Goal: Find specific page/section

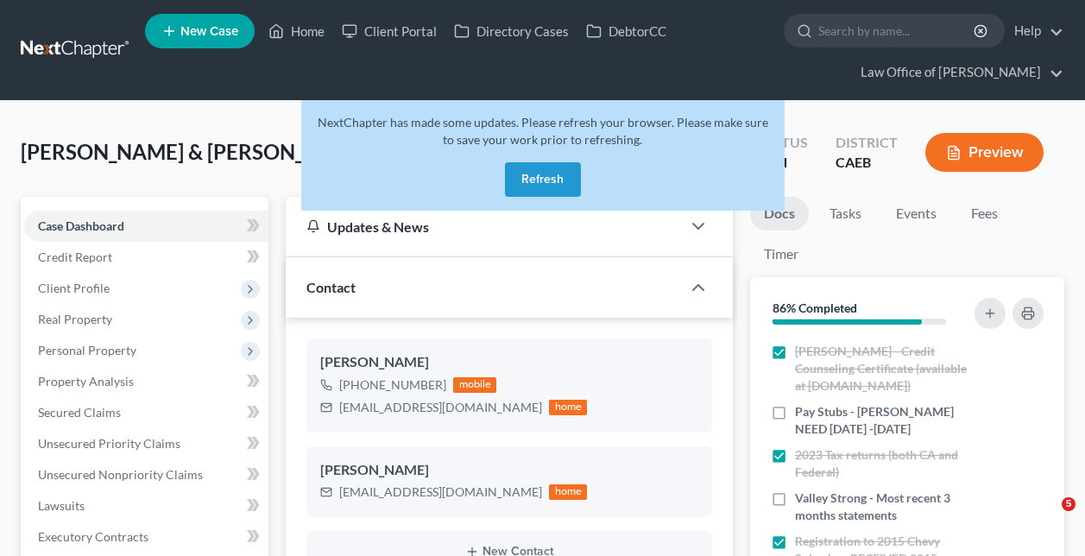
select select "6"
select select "0"
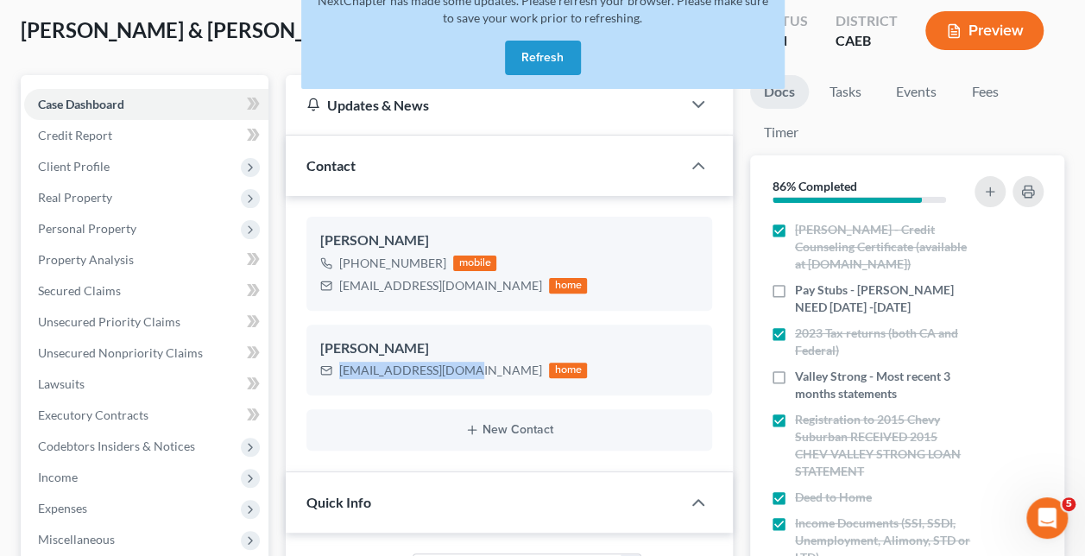
click at [537, 44] on button "Refresh" at bounding box center [543, 58] width 76 height 35
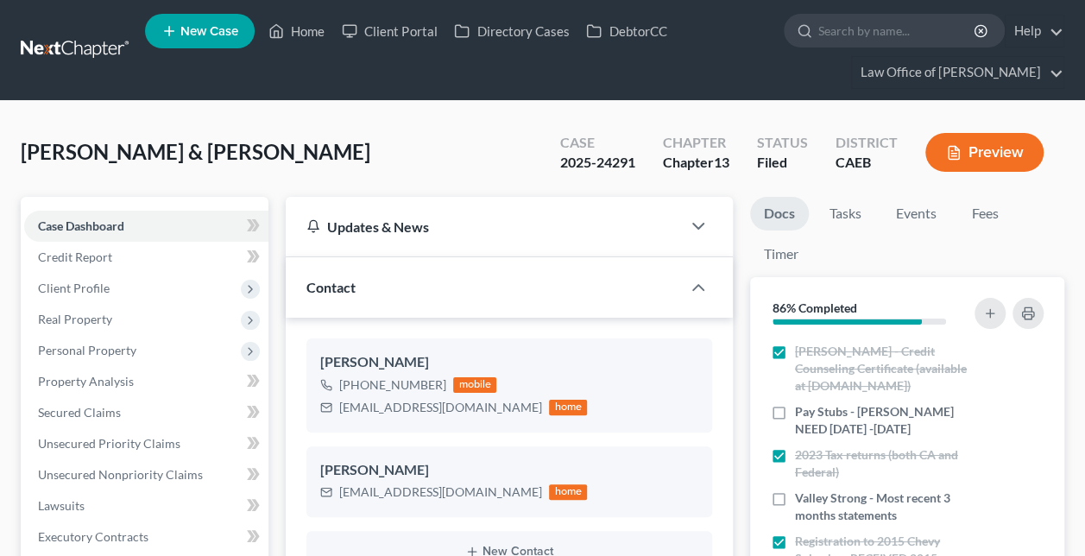
scroll to position [3192, 0]
click at [298, 30] on link "Home" at bounding box center [296, 31] width 73 height 31
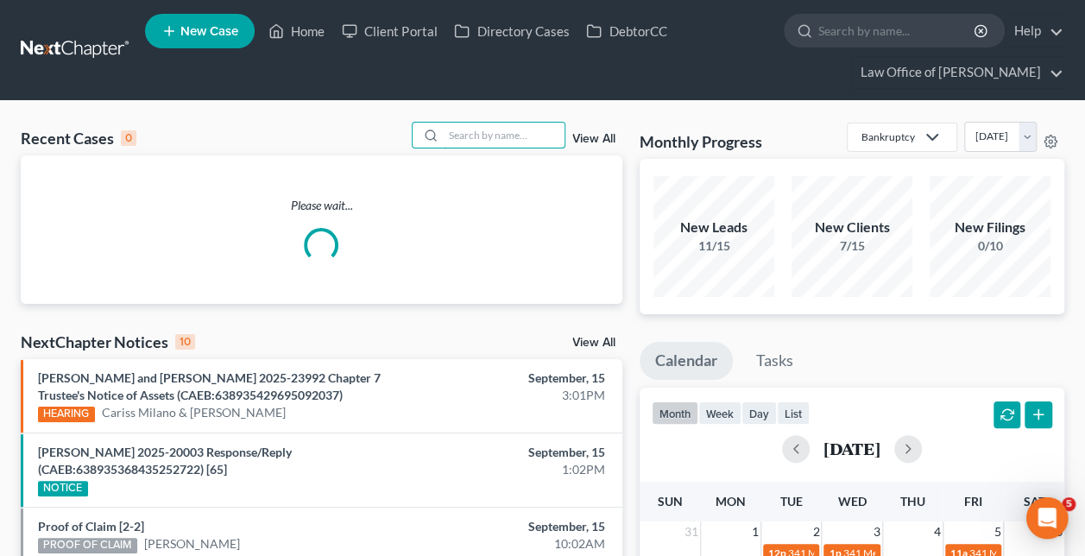
click at [540, 127] on input "search" at bounding box center [504, 135] width 121 height 25
paste input "[PERSON_NAME] -"
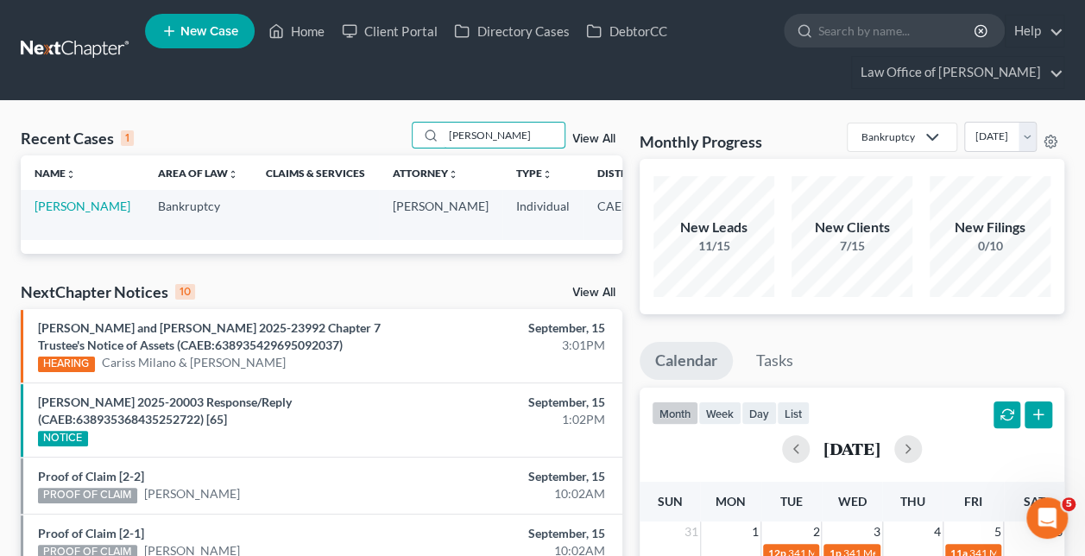
type input "[PERSON_NAME]"
click at [63, 202] on link "[PERSON_NAME]" at bounding box center [83, 206] width 96 height 15
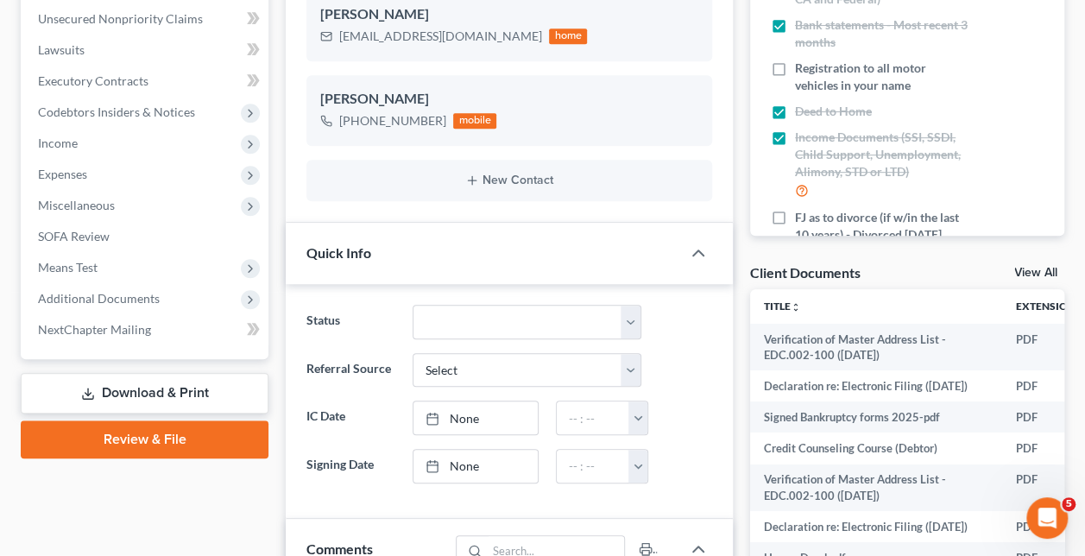
scroll to position [1738, 0]
click at [109, 295] on span "Additional Documents" at bounding box center [99, 298] width 122 height 15
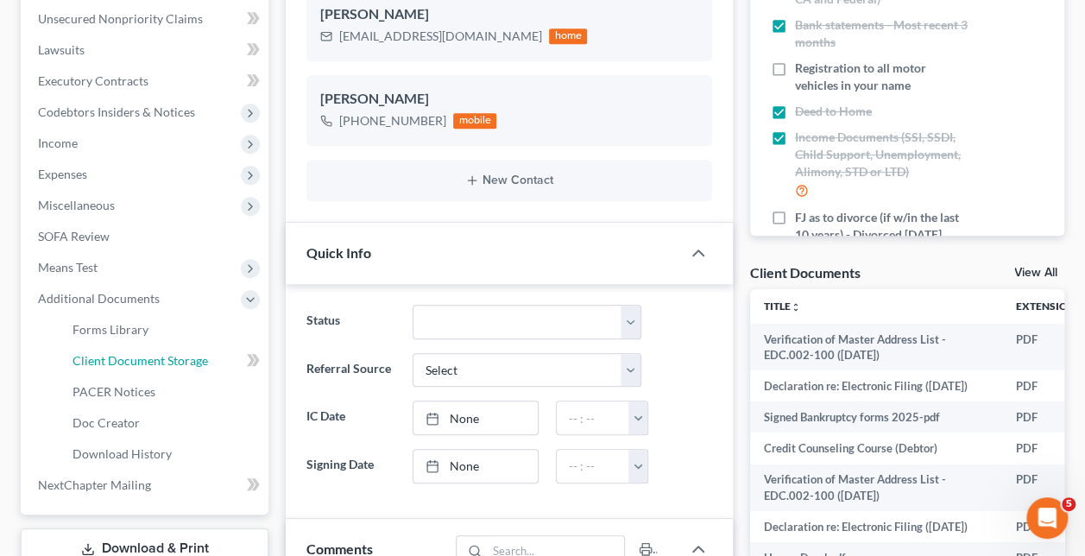
click at [199, 357] on span "Client Document Storage" at bounding box center [141, 360] width 136 height 15
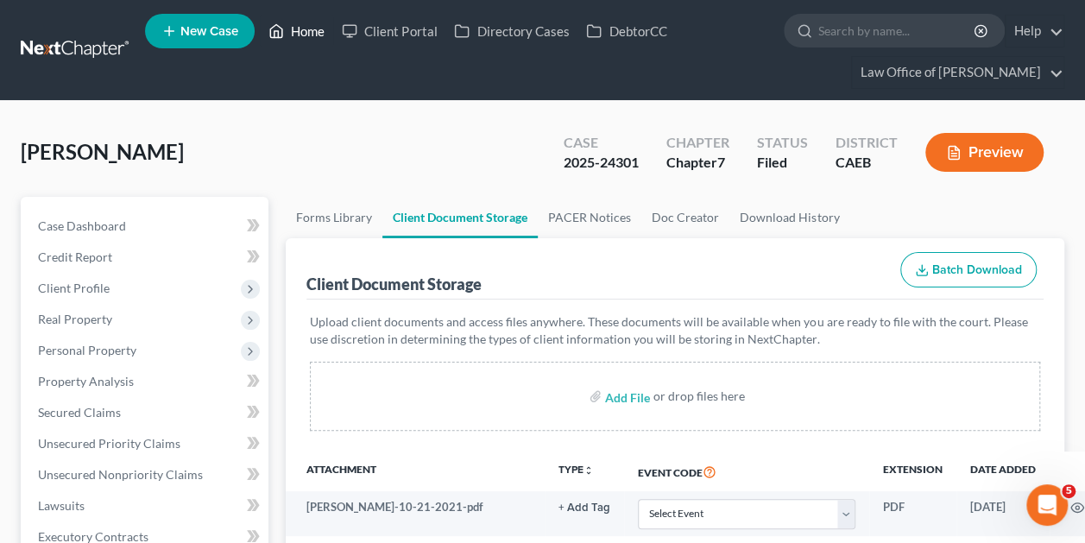
click at [299, 23] on link "Home" at bounding box center [296, 31] width 73 height 31
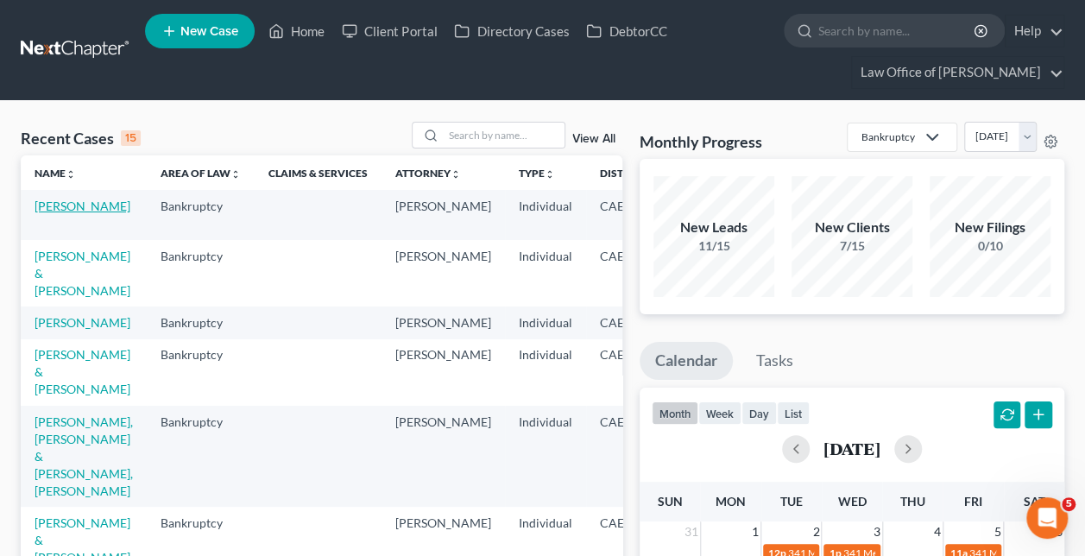
click at [70, 205] on link "[PERSON_NAME]" at bounding box center [83, 206] width 96 height 15
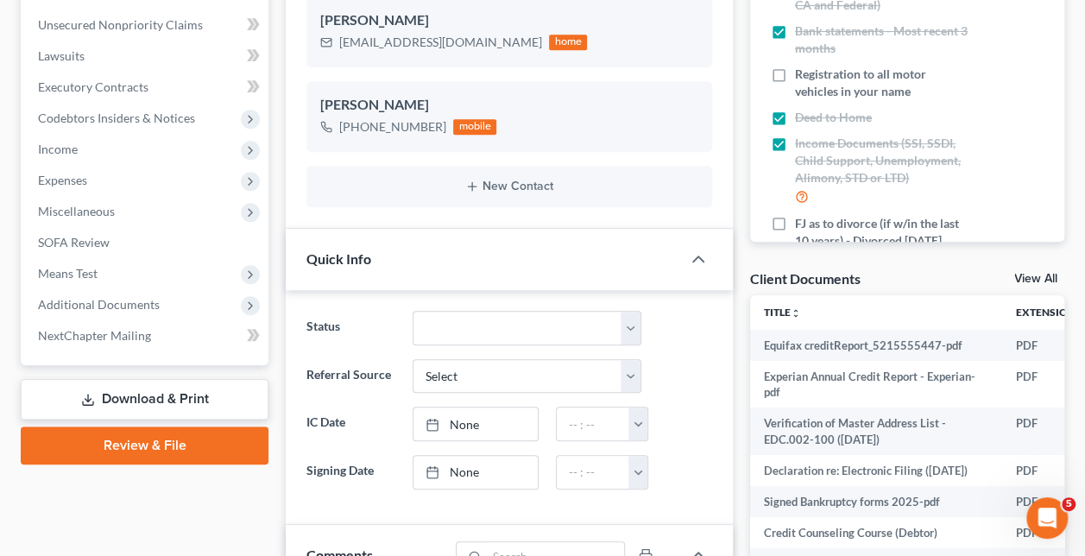
scroll to position [451, 0]
click at [114, 304] on span "Additional Documents" at bounding box center [99, 303] width 122 height 15
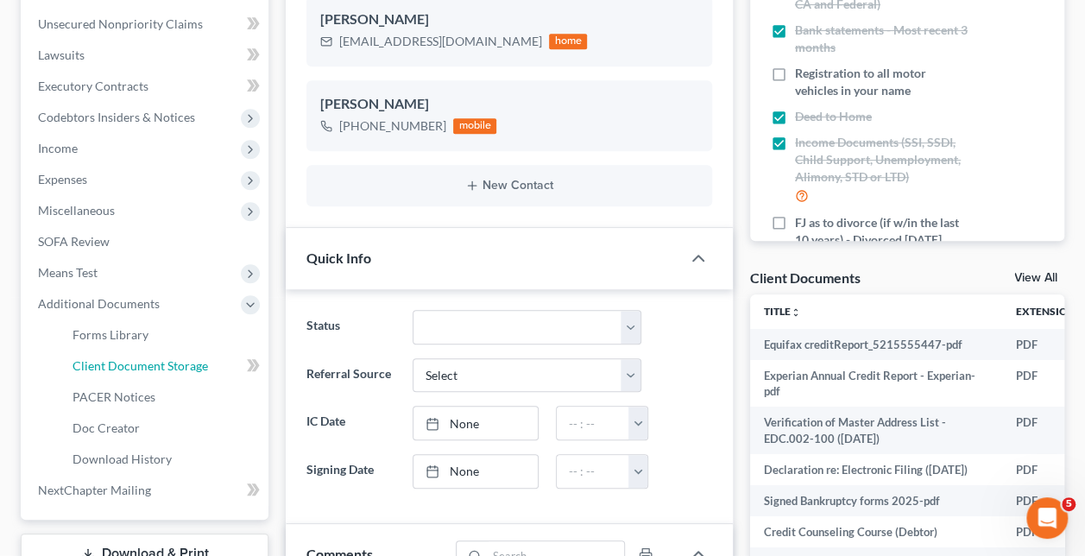
click at [167, 373] on link "Client Document Storage" at bounding box center [164, 365] width 210 height 31
